Goal: Check status: Check status

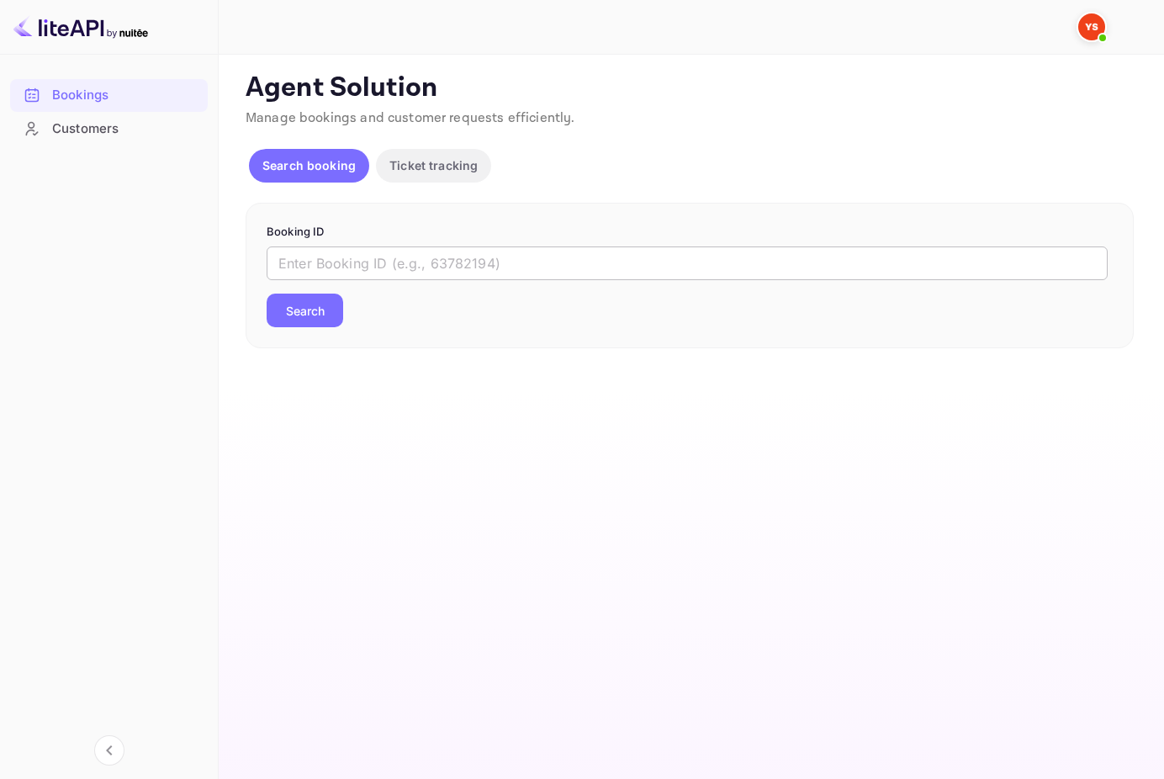
click at [410, 262] on input "text" at bounding box center [687, 263] width 841 height 34
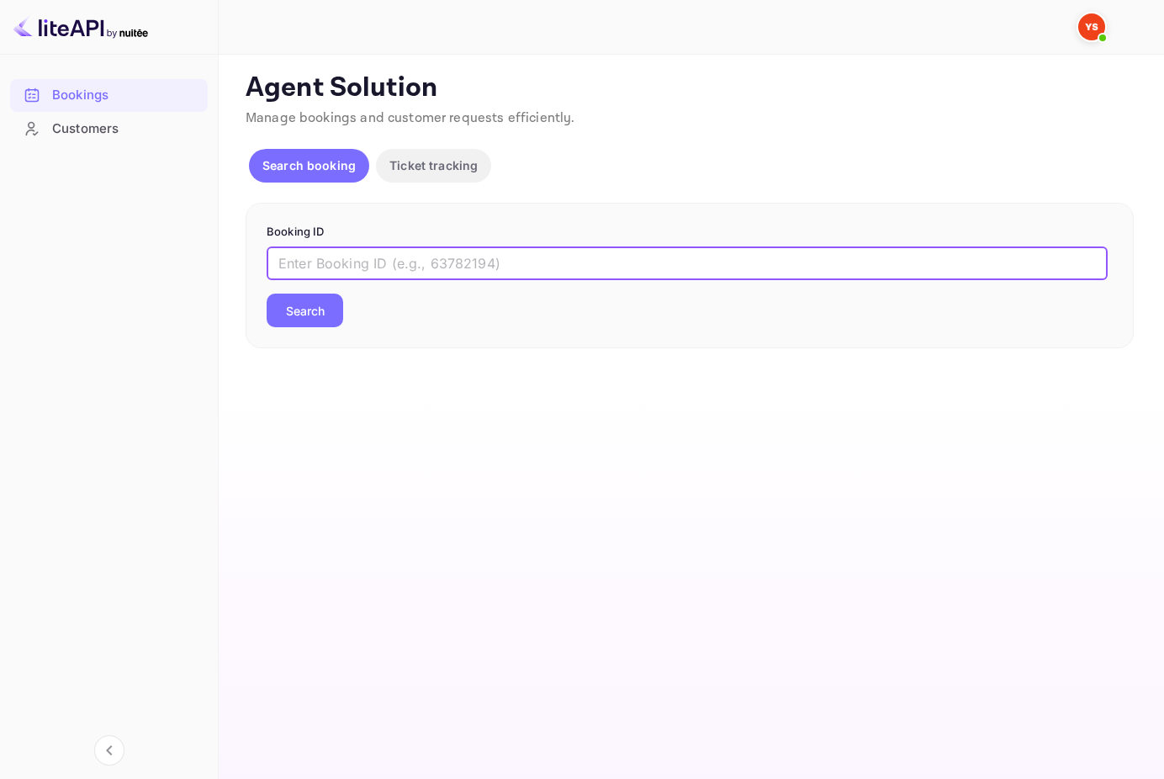
paste input "9434810"
type input "9434810"
click at [314, 307] on button "Search" at bounding box center [305, 310] width 77 height 34
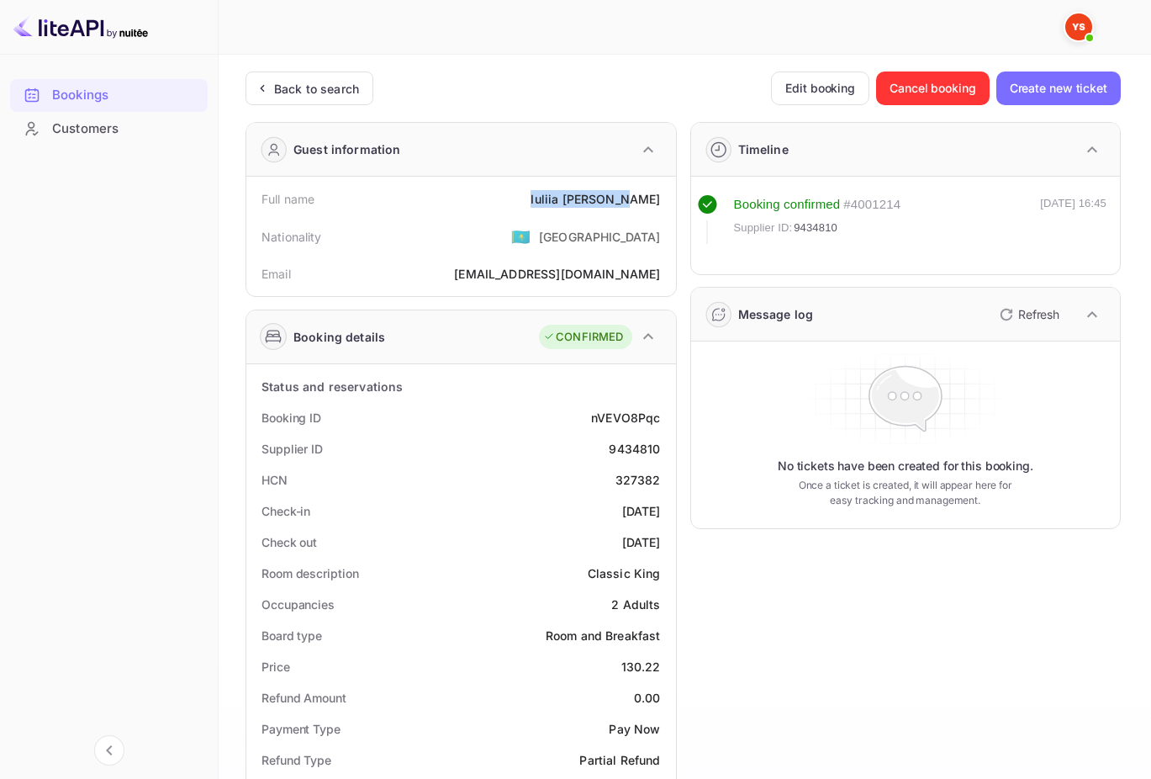
drag, startPoint x: 570, startPoint y: 196, endPoint x: 661, endPoint y: 210, distance: 91.9
click at [661, 210] on div "Full name [PERSON_NAME]" at bounding box center [461, 198] width 416 height 31
copy div "[PERSON_NAME]"
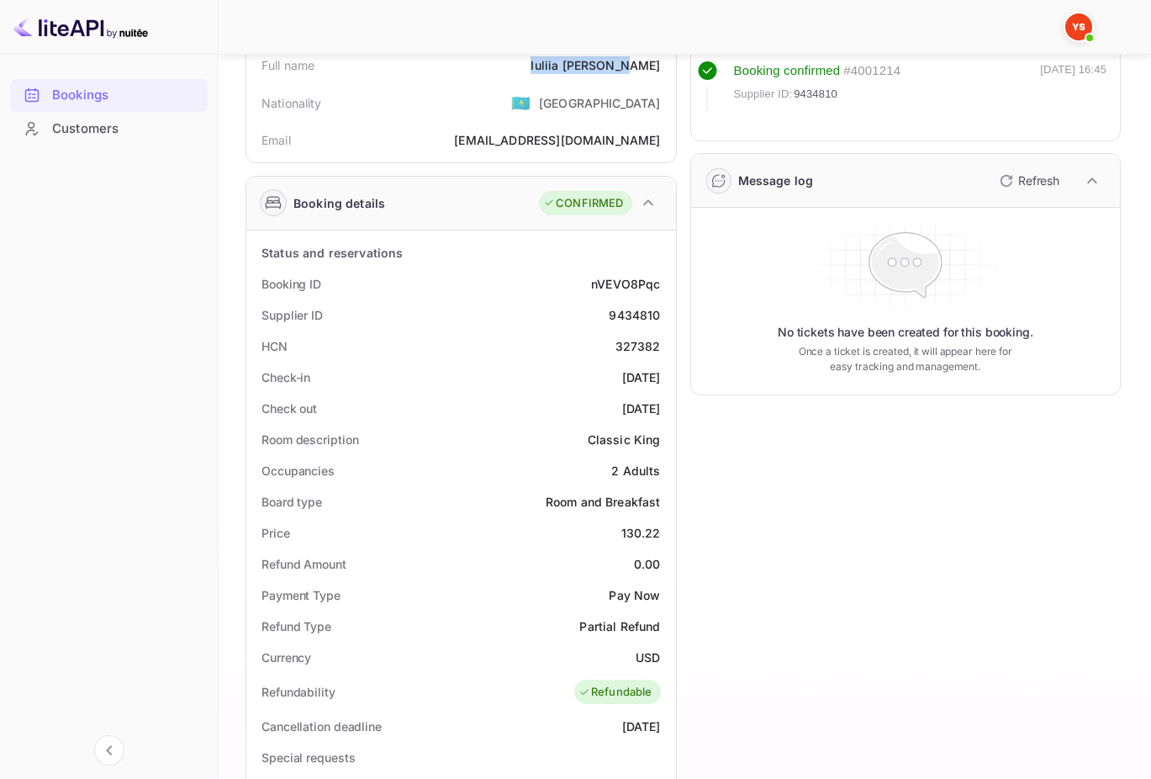
scroll to position [140, 0]
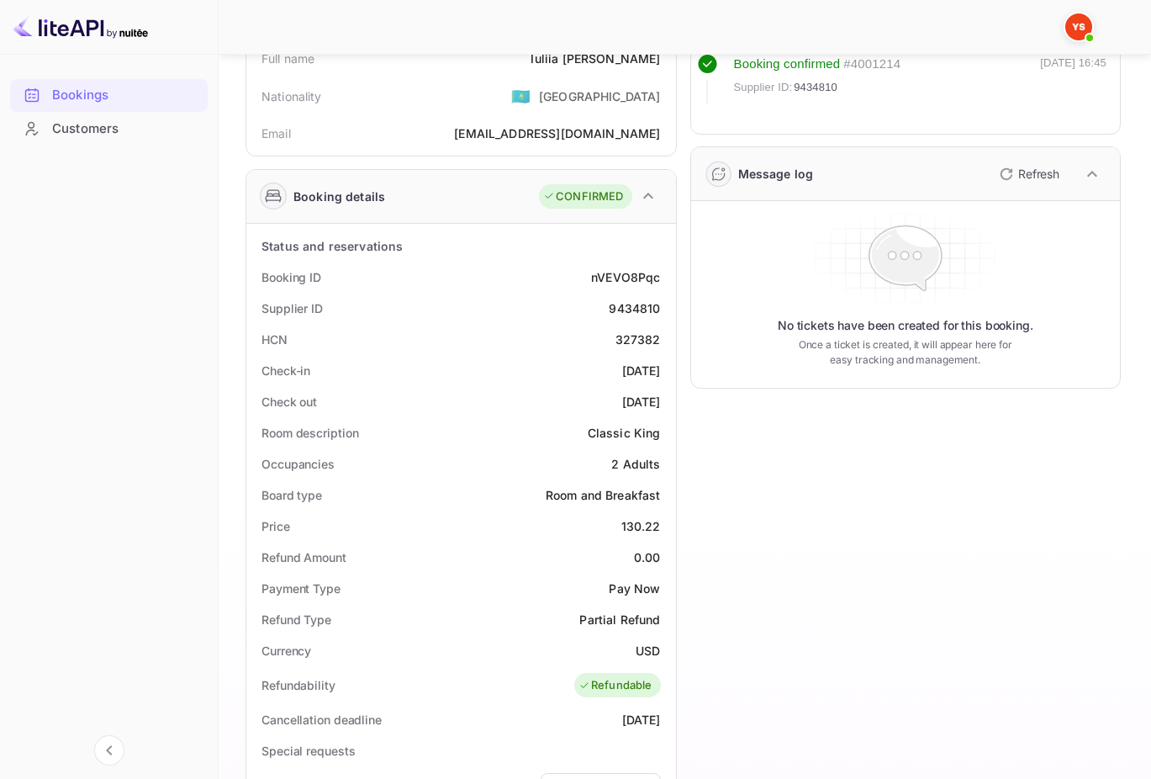
click at [631, 530] on div "130.22" at bounding box center [641, 526] width 40 height 18
drag, startPoint x: 624, startPoint y: 529, endPoint x: 658, endPoint y: 527, distance: 34.5
click at [658, 527] on div "130.22" at bounding box center [641, 526] width 40 height 18
copy div "130.22"
drag, startPoint x: 637, startPoint y: 647, endPoint x: 657, endPoint y: 653, distance: 20.5
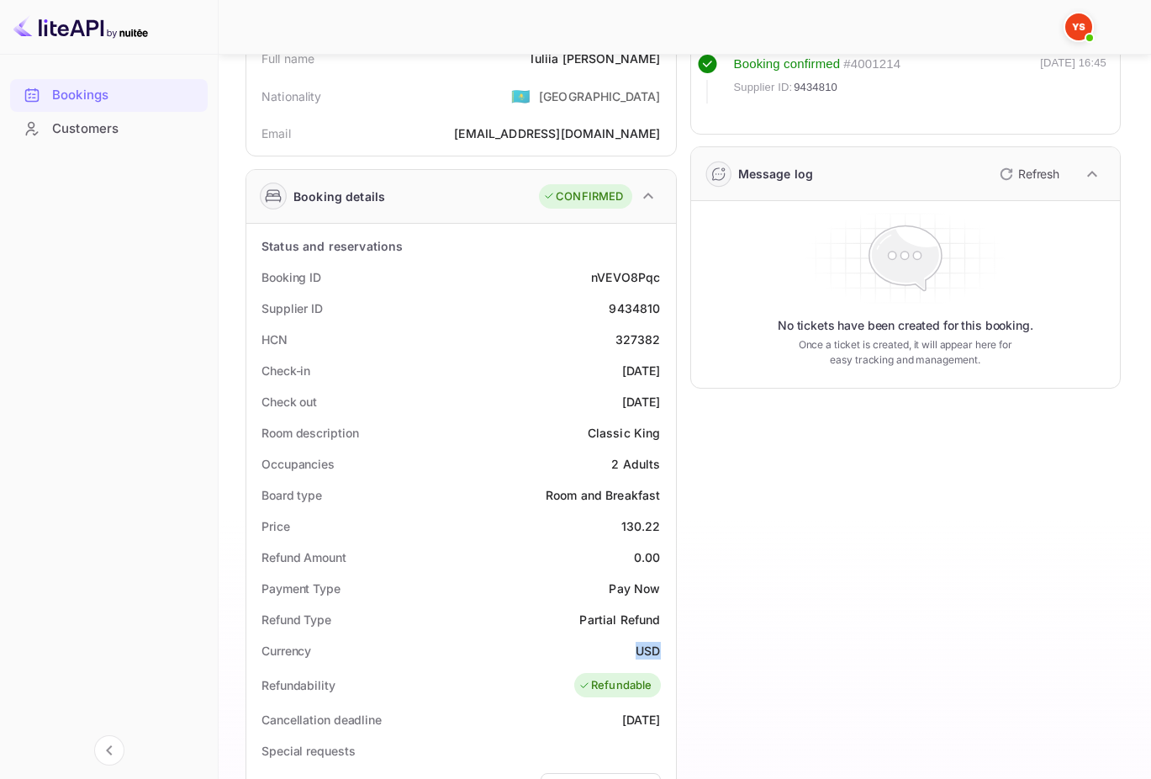
click at [657, 653] on div "USD" at bounding box center [648, 651] width 24 height 18
copy div "USD"
